Goal: Task Accomplishment & Management: Use online tool/utility

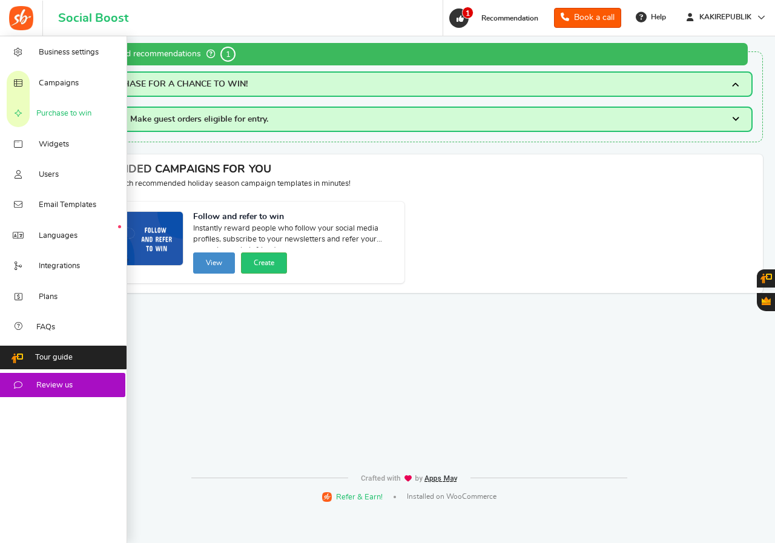
click at [61, 113] on span "Purchase to win" at bounding box center [63, 113] width 55 height 11
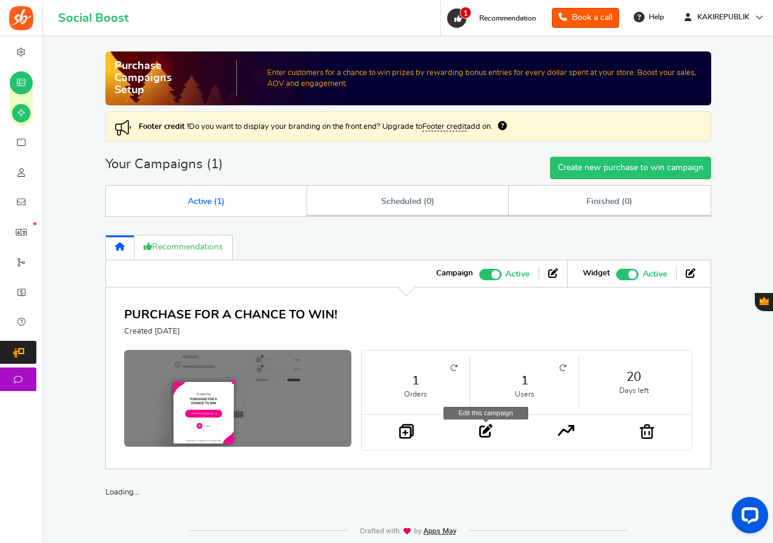
click at [481, 432] on icon at bounding box center [485, 430] width 13 height 13
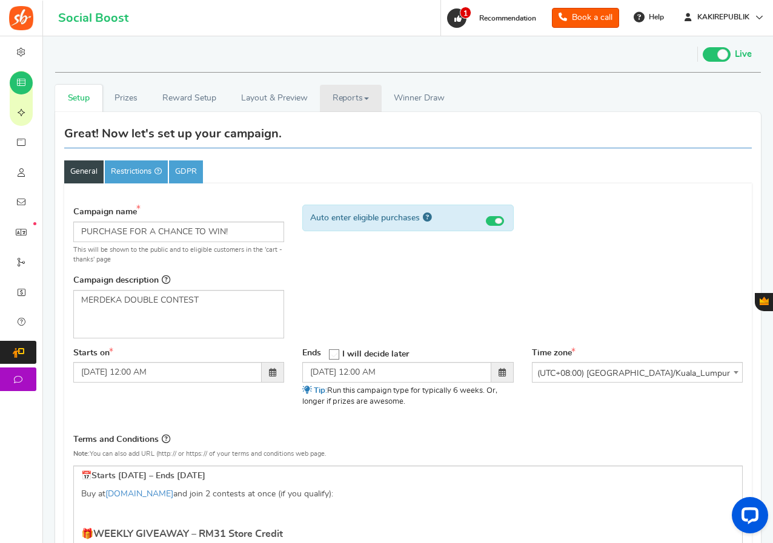
click at [348, 100] on link "Reports" at bounding box center [351, 98] width 62 height 27
click at [341, 125] on link "Users" at bounding box center [368, 125] width 97 height 18
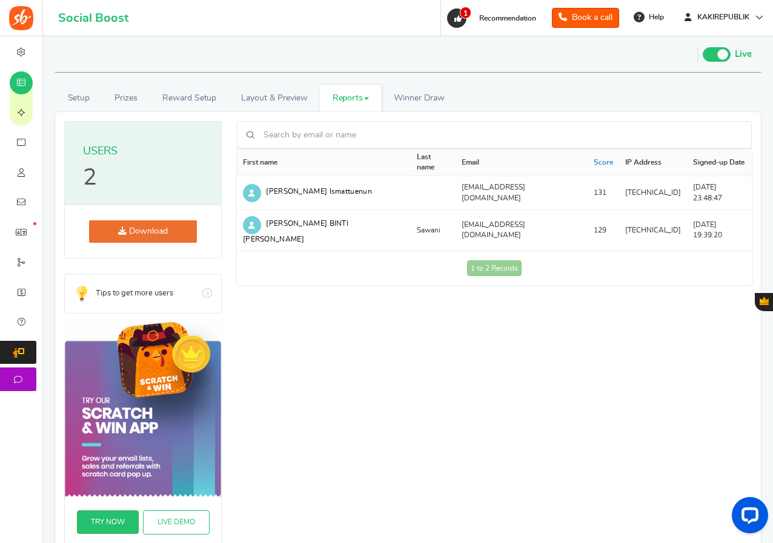
click at [365, 94] on link "Reports" at bounding box center [351, 98] width 62 height 27
click at [348, 143] on link "Entries" at bounding box center [368, 143] width 97 height 18
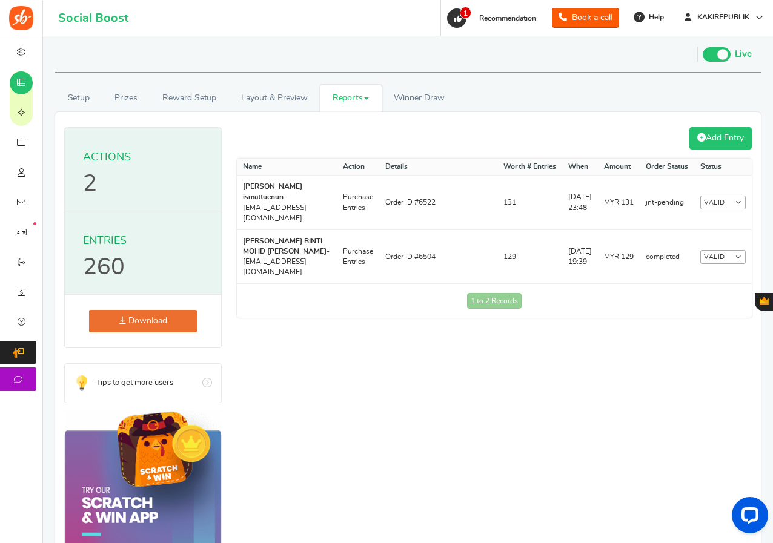
click at [714, 140] on link "Add Entry" at bounding box center [720, 138] width 62 height 22
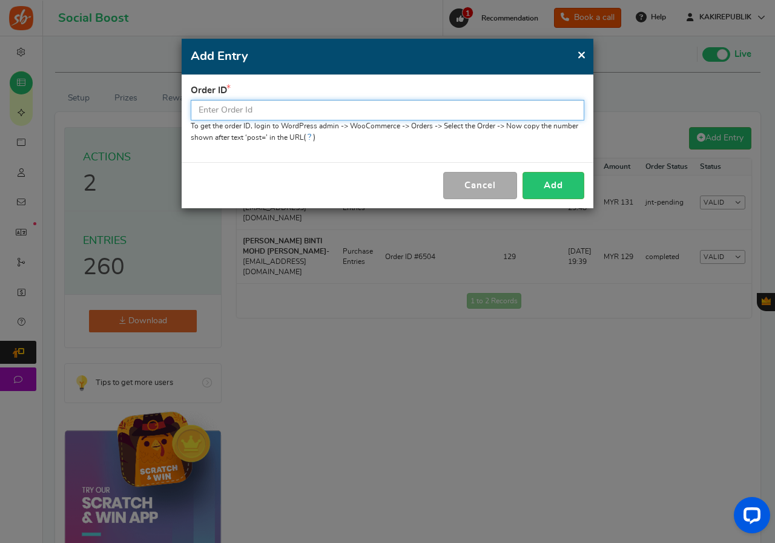
paste input "6529"
type input "6529"
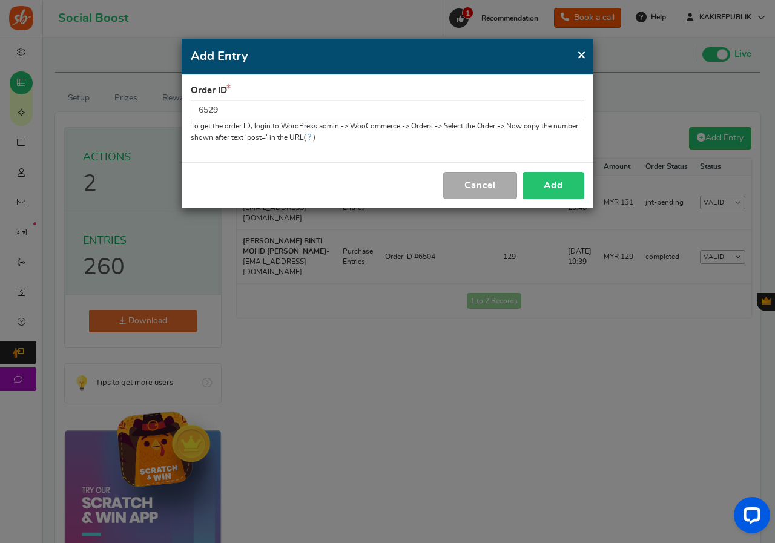
click at [545, 181] on button "Add" at bounding box center [553, 185] width 62 height 27
